Goal: Check status: Check status

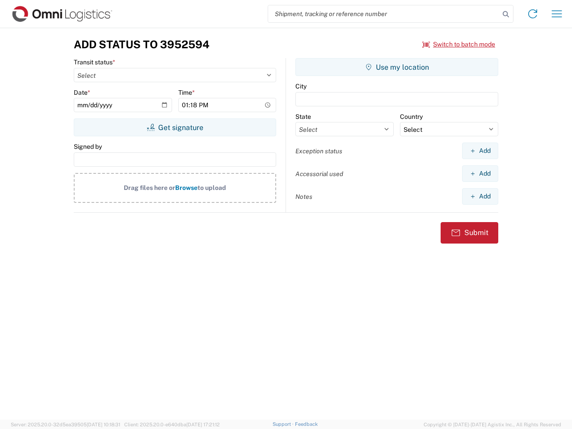
click at [384, 14] on input "search" at bounding box center [383, 13] width 231 height 17
click at [506, 14] on icon at bounding box center [505, 14] width 13 height 13
click at [532, 14] on icon at bounding box center [532, 14] width 14 height 14
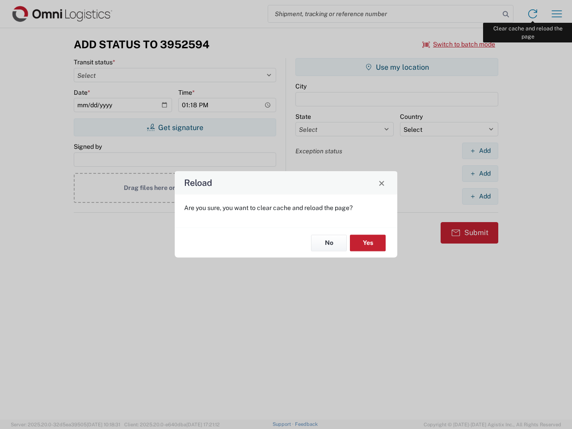
click at [557, 14] on div "Reload Are you sure, you want to clear cache and reload the page? No Yes" at bounding box center [286, 214] width 572 height 429
click at [459, 44] on div "Reload Are you sure, you want to clear cache and reload the page? No Yes" at bounding box center [286, 214] width 572 height 429
click at [175, 127] on div "Reload Are you sure, you want to clear cache and reload the page? No Yes" at bounding box center [286, 214] width 572 height 429
click at [397, 67] on div "Reload Are you sure, you want to clear cache and reload the page? No Yes" at bounding box center [286, 214] width 572 height 429
click at [480, 151] on div "Reload Are you sure, you want to clear cache and reload the page? No Yes" at bounding box center [286, 214] width 572 height 429
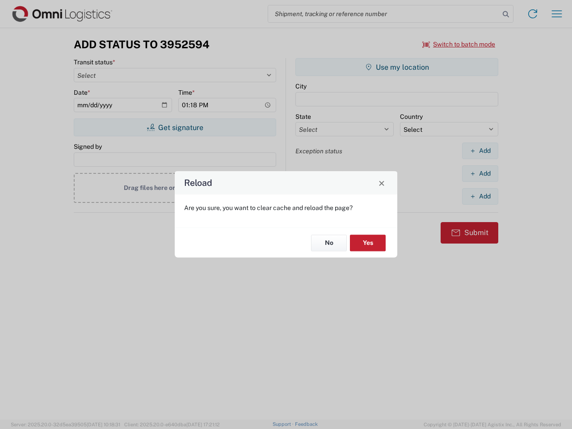
click at [480, 173] on div "Reload Are you sure, you want to clear cache and reload the page? No Yes" at bounding box center [286, 214] width 572 height 429
click at [480, 196] on div "Reload Are you sure, you want to clear cache and reload the page? No Yes" at bounding box center [286, 214] width 572 height 429
